Goal: Information Seeking & Learning: Find specific fact

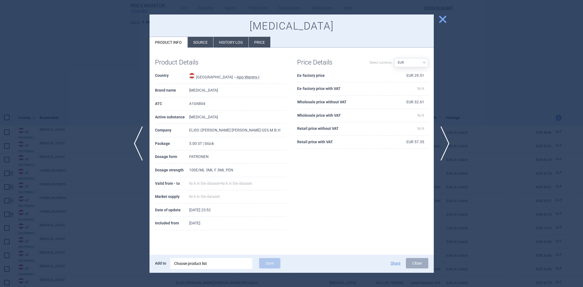
select select "activeSubstance"
select select "EUR"
click at [89, 61] on div at bounding box center [291, 143] width 583 height 287
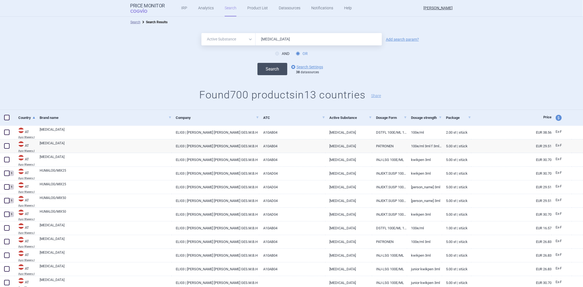
click at [271, 65] on button "Search" at bounding box center [273, 69] width 30 height 12
click at [274, 69] on button "Search" at bounding box center [273, 69] width 30 height 12
click at [269, 40] on input "[MEDICAL_DATA]" at bounding box center [319, 39] width 126 height 12
click at [267, 41] on input "[MEDICAL_DATA]" at bounding box center [319, 39] width 126 height 12
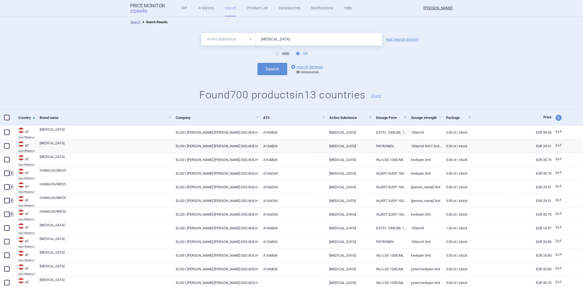
click at [267, 41] on input "[MEDICAL_DATA]" at bounding box center [319, 39] width 126 height 12
click at [250, 42] on select "All Brand Name ATC Company Active Substance Country Newer than" at bounding box center [229, 39] width 54 height 12
select select "atc"
click at [202, 33] on select "All Brand Name ATC Company Active Substance Country Newer than" at bounding box center [229, 39] width 54 height 12
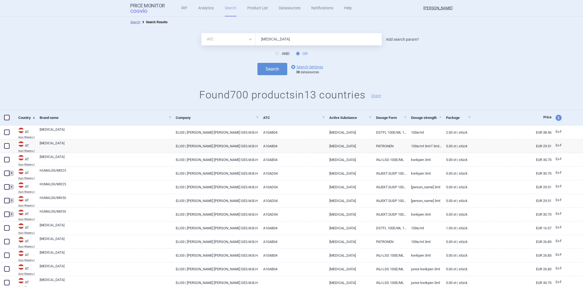
click at [390, 40] on link "Add search param?" at bounding box center [402, 39] width 33 height 4
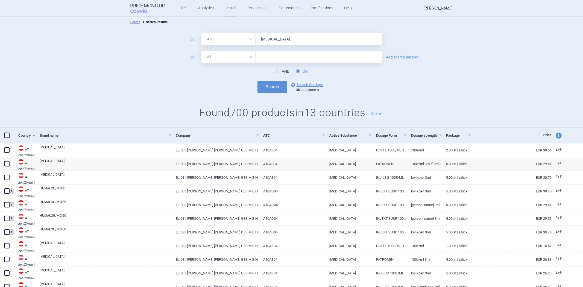
click at [226, 55] on select "All Brand Name ATC Company Active Substance Country Newer than" at bounding box center [229, 57] width 54 height 12
click at [244, 40] on select "All Brand Name ATC Company Active Substance Country Newer than" at bounding box center [229, 39] width 54 height 12
click at [274, 42] on input "[MEDICAL_DATA]" at bounding box center [319, 39] width 126 height 12
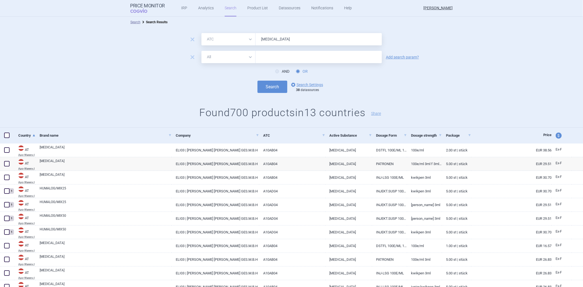
paste input "A10AB04"
type input "A10AB04"
click at [189, 51] on div "remove All Brand Name ATC Company Active Substance Country Newer than Add searc…" at bounding box center [291, 57] width 583 height 12
click at [189, 55] on span "remove" at bounding box center [193, 57] width 8 height 8
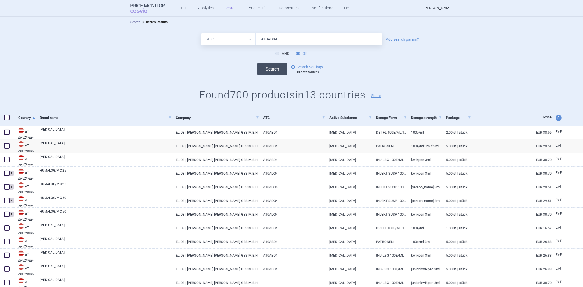
click at [272, 67] on button "Search" at bounding box center [273, 69] width 30 height 12
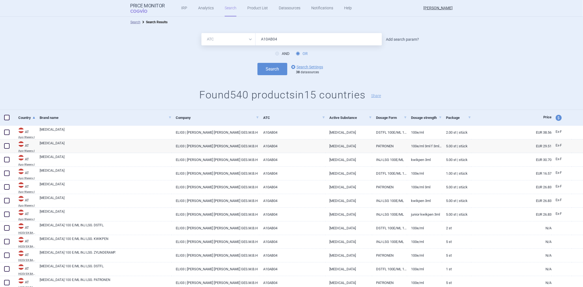
click at [406, 40] on link "Add search param?" at bounding box center [402, 39] width 33 height 4
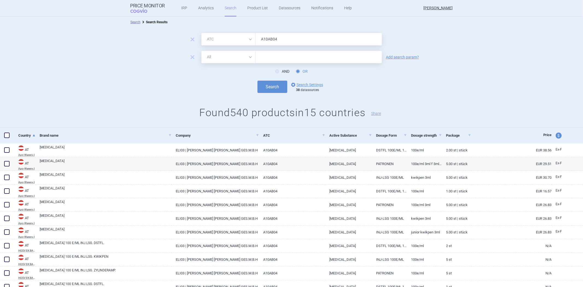
drag, startPoint x: 288, startPoint y: 56, endPoint x: 277, endPoint y: 59, distance: 11.3
click at [288, 56] on input "text" at bounding box center [319, 57] width 126 height 12
click at [242, 60] on select "All Brand Name ATC Company Active Substance Country Newer than" at bounding box center [229, 57] width 54 height 12
select select "brandName"
click at [202, 51] on select "All Brand Name ATC Company Active Substance Country Newer than" at bounding box center [229, 57] width 54 height 12
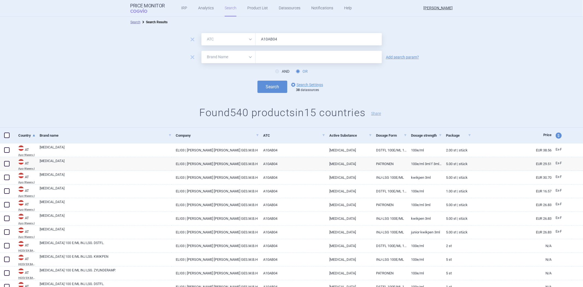
click at [275, 52] on input "text" at bounding box center [319, 57] width 126 height 12
paste input "[MEDICAL_DATA]"
type input "[MEDICAL_DATA]"
click at [264, 86] on button "Search" at bounding box center [273, 87] width 30 height 12
click at [237, 56] on select "All Brand Name ATC Company Active Substance Country Newer than" at bounding box center [229, 57] width 54 height 12
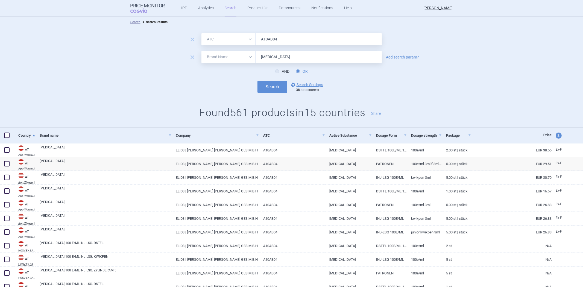
select select "activeSubstance"
click at [202, 51] on select "All Brand Name ATC Company Active Substance Country Newer than" at bounding box center [229, 57] width 54 height 12
click at [267, 82] on button "Search" at bounding box center [273, 87] width 30 height 12
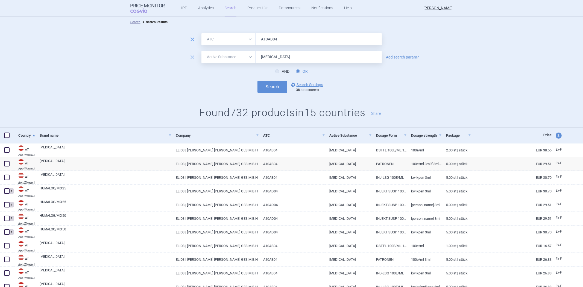
click at [192, 41] on span "remove" at bounding box center [193, 40] width 8 height 8
select select "activeSubstance"
type input "[MEDICAL_DATA]"
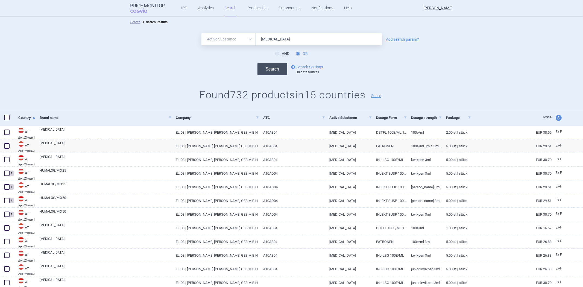
click at [259, 66] on button "Search" at bounding box center [273, 69] width 30 height 12
click at [264, 71] on button "Search" at bounding box center [273, 69] width 30 height 12
drag, startPoint x: 395, startPoint y: 40, endPoint x: 387, endPoint y: 42, distance: 7.9
click at [397, 40] on link "Add search param?" at bounding box center [402, 39] width 33 height 4
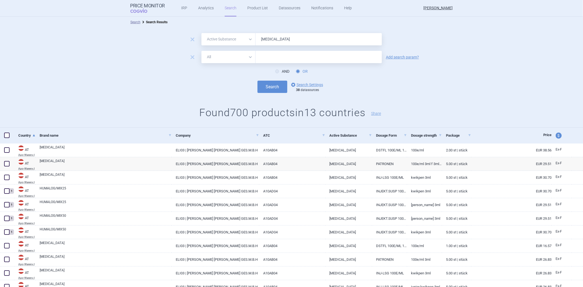
click at [242, 61] on select "All Brand Name ATC Company Active Substance Country Newer than" at bounding box center [229, 57] width 54 height 12
select select "atc"
click at [202, 51] on select "All Brand Name ATC Company Active Substance Country Newer than" at bounding box center [229, 57] width 54 height 12
click at [265, 59] on input "text" at bounding box center [319, 57] width 126 height 12
paste input "[MEDICAL_DATA]"
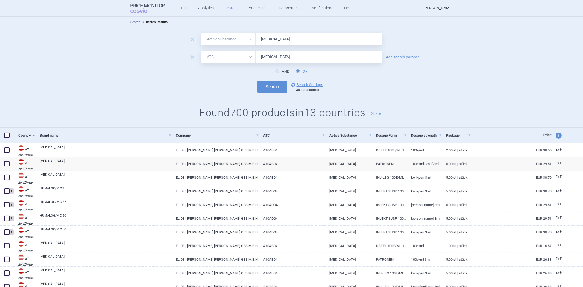
click at [267, 54] on input "[MEDICAL_DATA]" at bounding box center [319, 57] width 126 height 12
paste input "A10AB04"
type input "A10AB04"
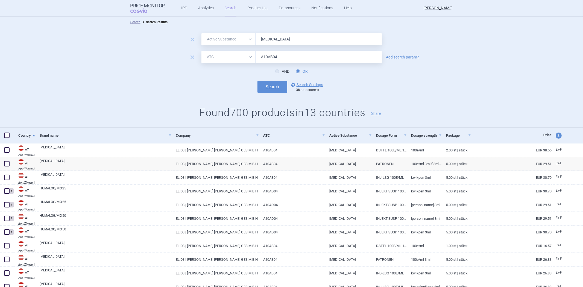
click at [403, 61] on div "remove All Brand Name ATC Company Active Substance Country Newer than A10AB04 A…" at bounding box center [291, 57] width 583 height 12
click at [404, 58] on link "Add search param?" at bounding box center [402, 57] width 33 height 4
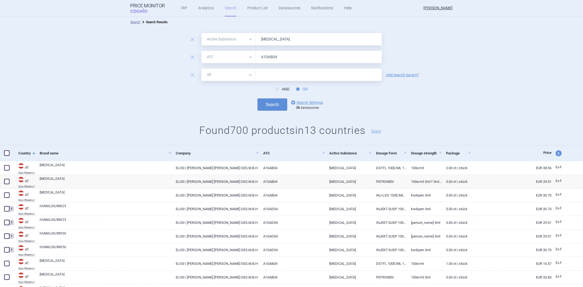
click at [243, 73] on select "All Brand Name ATC Company Active Substance Country Newer than" at bounding box center [229, 75] width 54 height 12
select select "brandName"
click at [202, 69] on select "All Brand Name ATC Company Active Substance Country Newer than" at bounding box center [229, 75] width 54 height 12
click at [269, 78] on input "text" at bounding box center [319, 75] width 126 height 12
type input "[MEDICAL_DATA]"
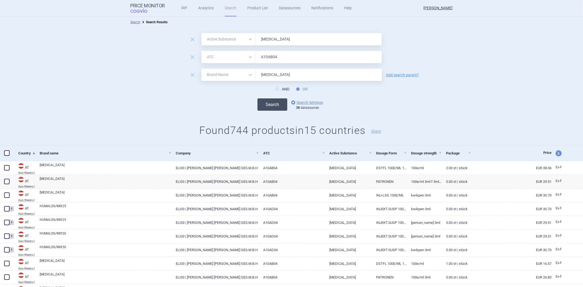
click at [275, 105] on button "Search" at bounding box center [273, 104] width 30 height 12
click at [261, 101] on button "Search" at bounding box center [273, 104] width 30 height 12
click at [193, 69] on div "remove All Brand Name ATC Company Active Substance Country Newer than [MEDICAL_…" at bounding box center [291, 75] width 583 height 12
click at [189, 77] on span "remove" at bounding box center [193, 75] width 8 height 8
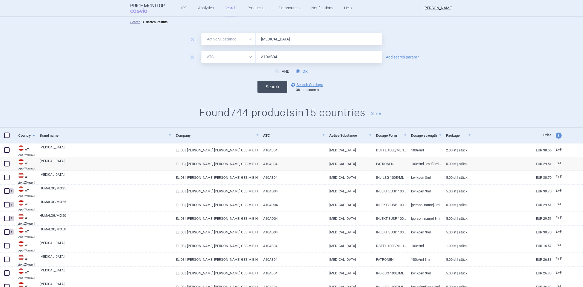
click at [264, 91] on button "Search" at bounding box center [273, 87] width 30 height 12
click at [406, 53] on div "remove All Brand Name ATC Company Active Substance Country Newer than A10AB04 A…" at bounding box center [291, 57] width 583 height 12
click at [400, 59] on link "Add search param?" at bounding box center [402, 57] width 33 height 4
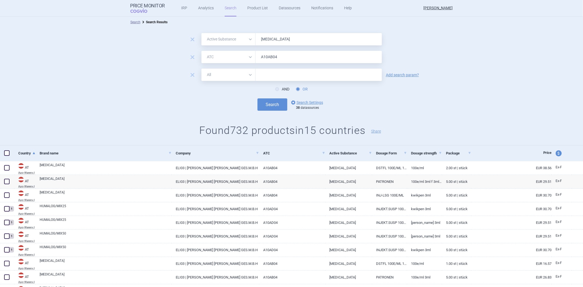
click at [223, 77] on select "All Brand Name ATC Company Active Substance Country Newer than" at bounding box center [229, 75] width 54 height 12
select select "brandName"
click at [202, 69] on select "All Brand Name ATC Company Active Substance Country Newer than" at bounding box center [229, 75] width 54 height 12
click at [282, 76] on input "text" at bounding box center [319, 75] width 126 height 12
paste input "A10AB04"
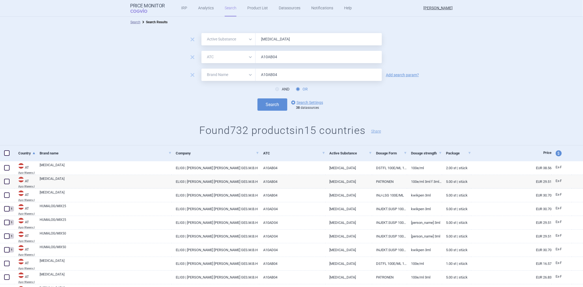
click at [271, 76] on input "A10AB04" at bounding box center [319, 75] width 126 height 12
type input "[MEDICAL_DATA]"
click at [274, 107] on button "Search" at bounding box center [273, 104] width 30 height 12
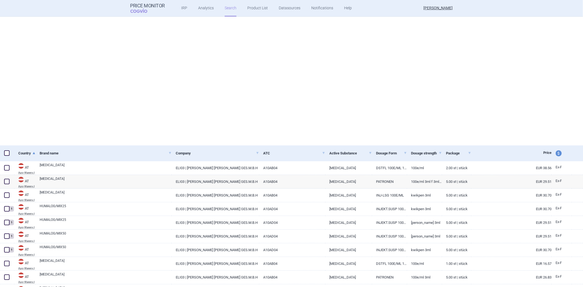
select select "activeSubstance"
select select "atc"
select select "brandName"
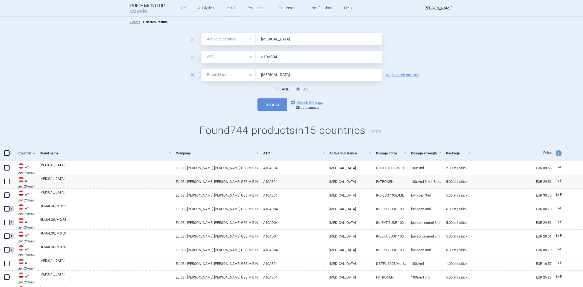
click at [193, 72] on span "remove" at bounding box center [193, 75] width 8 height 8
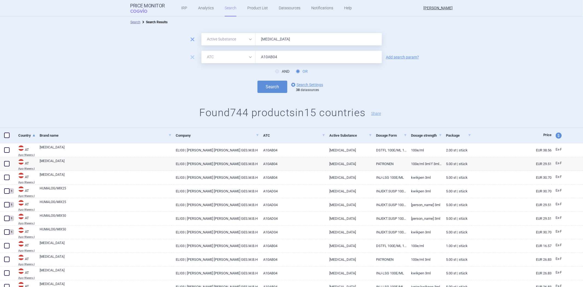
click at [189, 41] on span "remove" at bounding box center [193, 40] width 8 height 8
select select "atc"
type input "A10AB04"
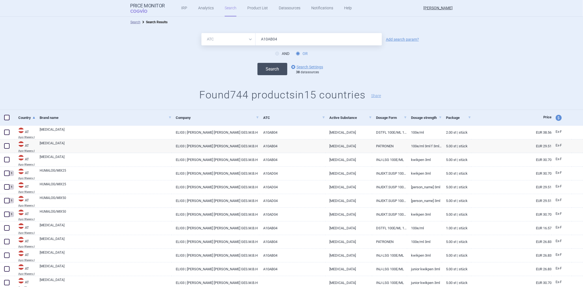
click at [268, 69] on button "Search" at bounding box center [273, 69] width 30 height 12
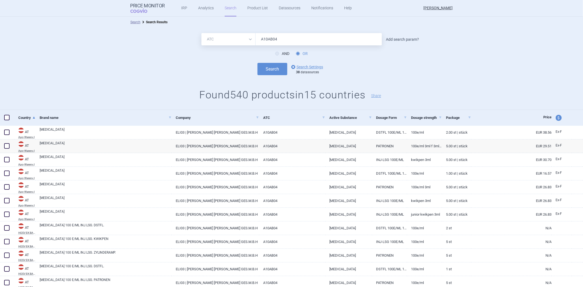
click at [397, 38] on link "Add search param?" at bounding box center [402, 39] width 33 height 4
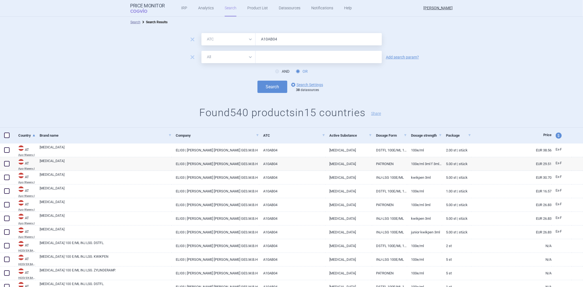
click at [229, 56] on select "All Brand Name ATC Company Active Substance Country Newer than" at bounding box center [229, 57] width 54 height 12
select select "activeSubstance"
click at [202, 51] on select "All Brand Name ATC Company Active Substance Country Newer than" at bounding box center [229, 57] width 54 height 12
click at [256, 60] on input "text" at bounding box center [319, 57] width 126 height 12
type input "[MEDICAL_DATA]"
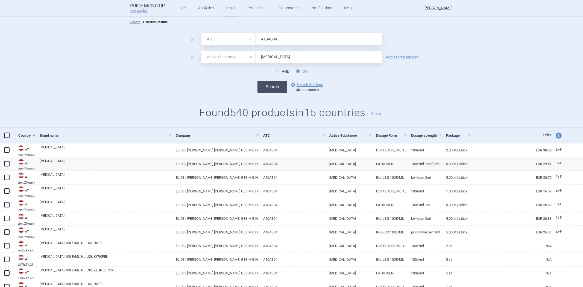
click at [275, 88] on button "Search" at bounding box center [273, 87] width 30 height 12
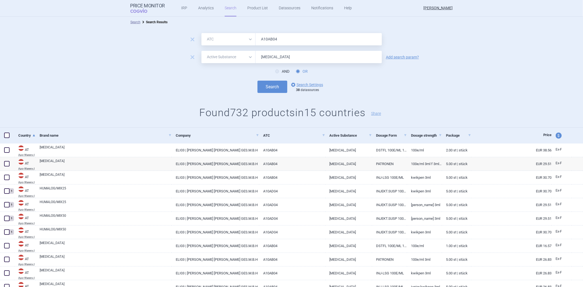
click at [228, 89] on div "Search options Search Settings 38 datasources" at bounding box center [291, 87] width 583 height 12
click at [394, 57] on link "Add search param?" at bounding box center [402, 57] width 33 height 4
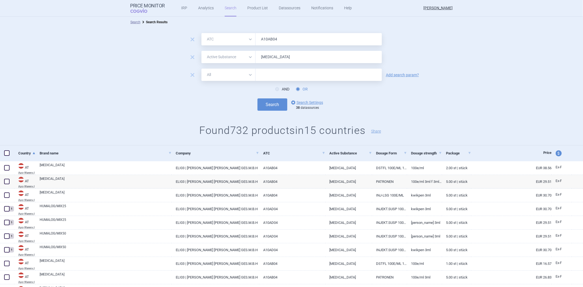
click at [232, 80] on select "All Brand Name ATC Company Active Substance Country Newer than" at bounding box center [229, 75] width 54 height 12
select select "brandName"
click at [202, 69] on select "All Brand Name ATC Company Active Substance Country Newer than" at bounding box center [229, 75] width 54 height 12
click at [259, 82] on form "remove All Brand Name ATC Company Active Substance Country Newer than A10AB04 r…" at bounding box center [291, 72] width 583 height 78
drag, startPoint x: 264, startPoint y: 77, endPoint x: 267, endPoint y: 71, distance: 6.5
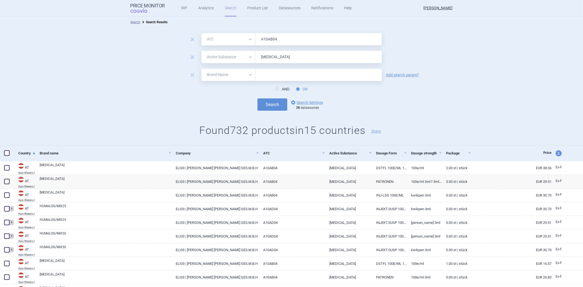
click at [266, 73] on input "text" at bounding box center [319, 75] width 126 height 12
type input "[MEDICAL_DATA]"
click at [258, 98] on button "Search" at bounding box center [273, 104] width 30 height 12
